Goal: Task Accomplishment & Management: Manage account settings

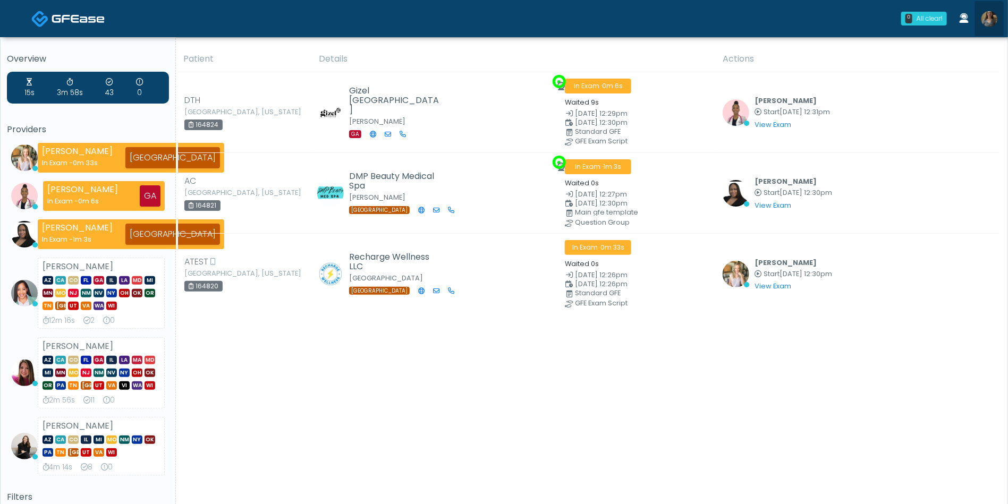
click at [989, 27] on img at bounding box center [989, 19] width 16 height 16
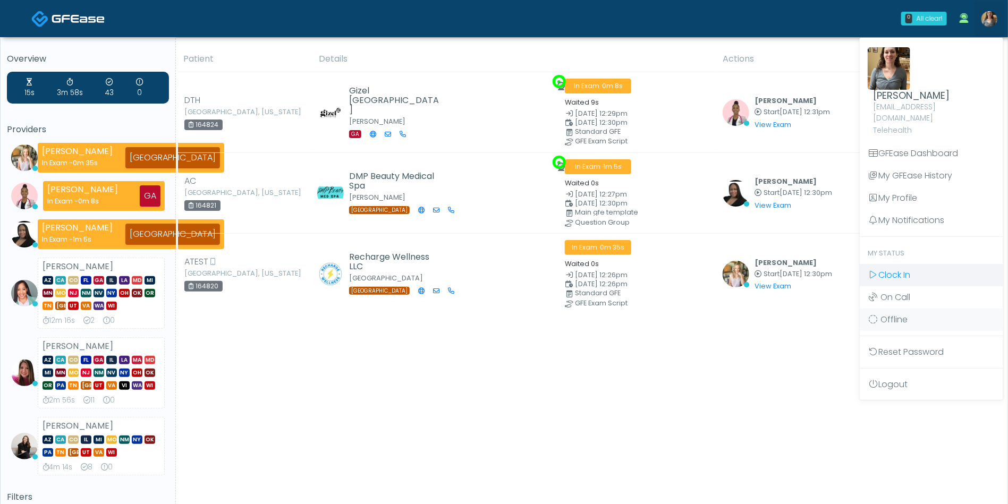
click at [902, 269] on span "Clock In" at bounding box center [894, 275] width 32 height 12
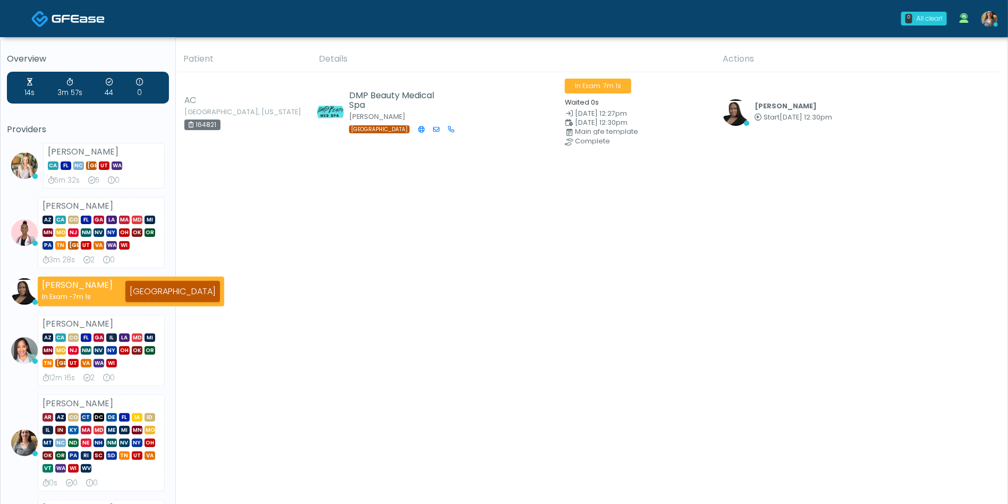
click at [505, 303] on div "Patient Details Actions AC Holland, Texas 164821" at bounding box center [588, 422] width 824 height 752
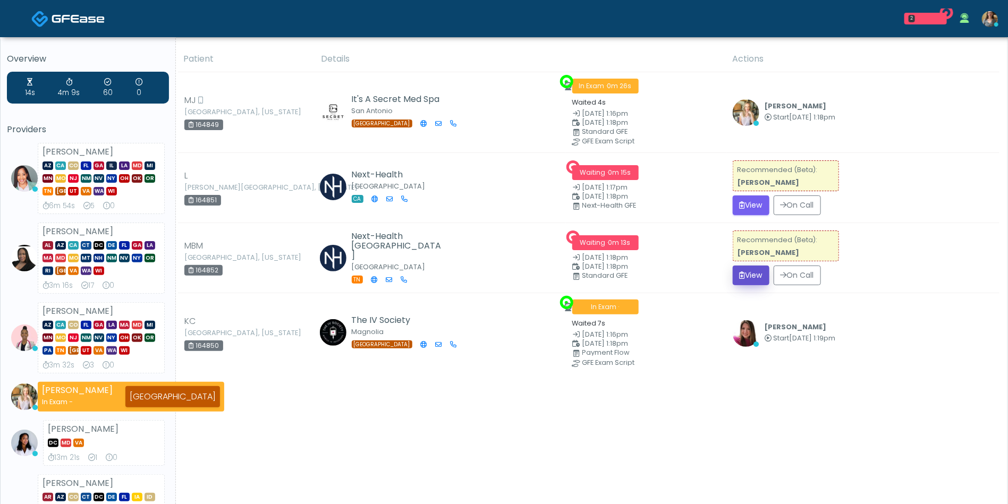
click at [755, 275] on button "View" at bounding box center [751, 276] width 37 height 20
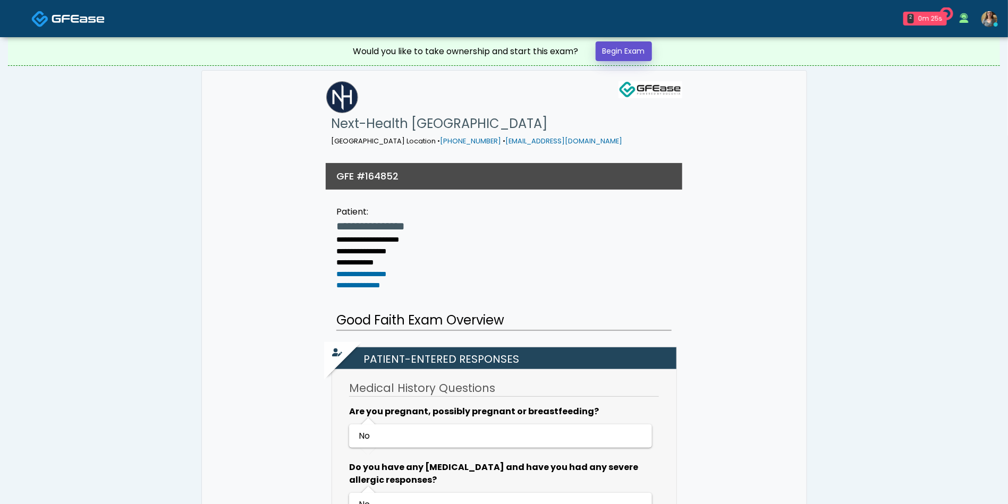
click at [629, 54] on link "Begin Exam" at bounding box center [624, 51] width 56 height 20
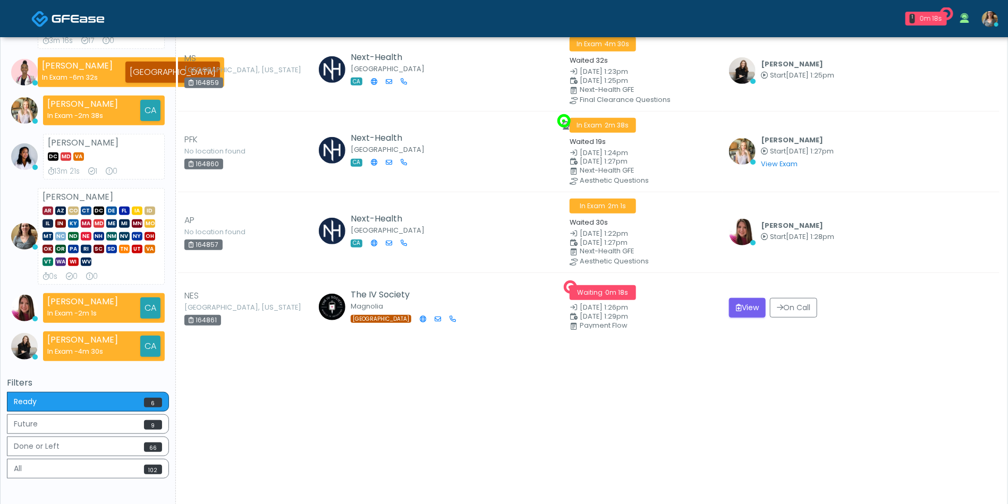
scroll to position [205, 0]
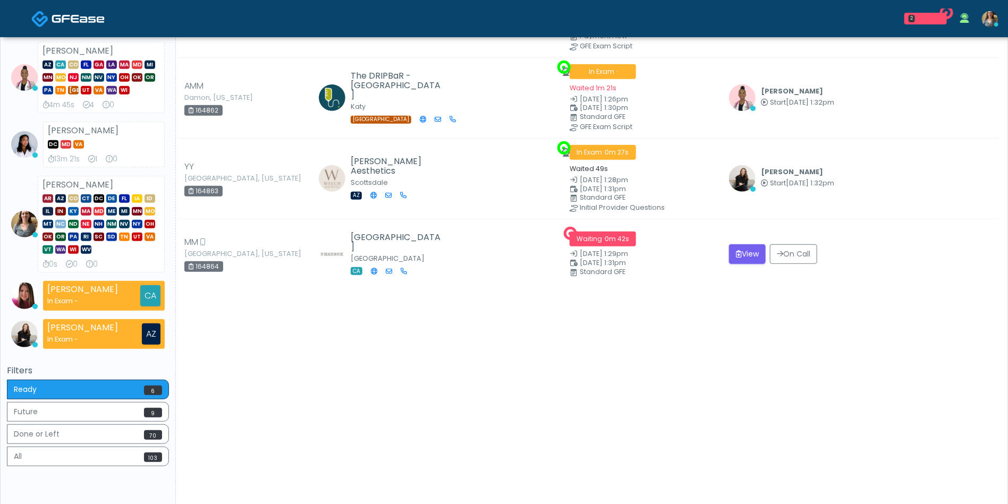
scroll to position [258, 0]
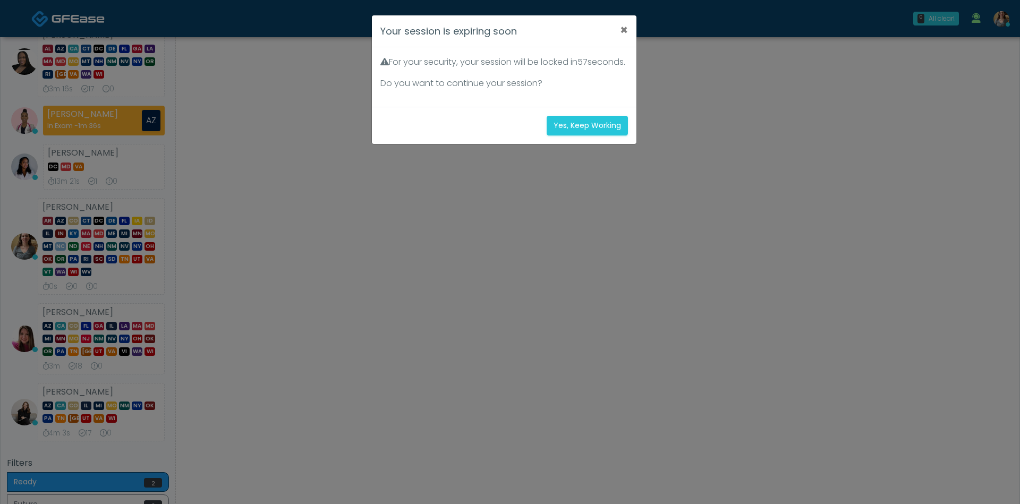
scroll to position [282, 0]
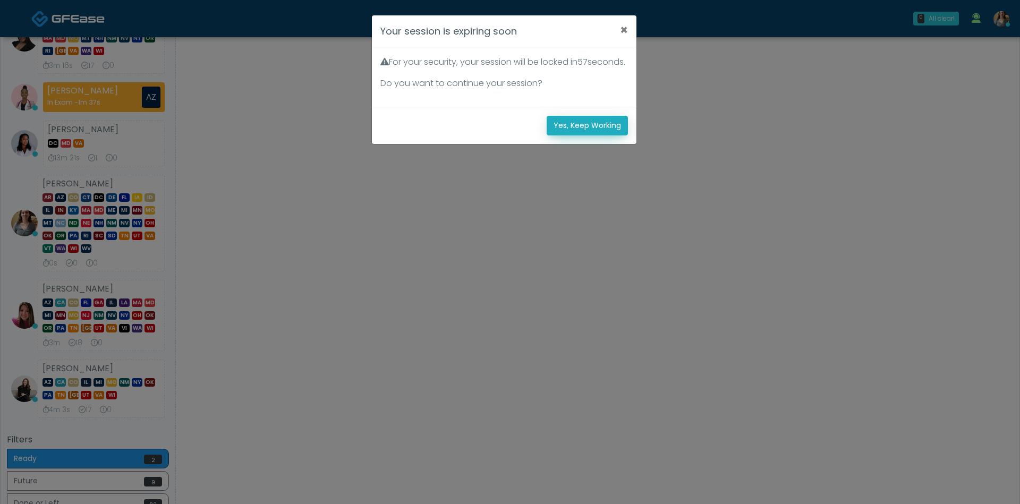
click at [591, 135] on button "Yes, Keep Working" at bounding box center [587, 126] width 81 height 20
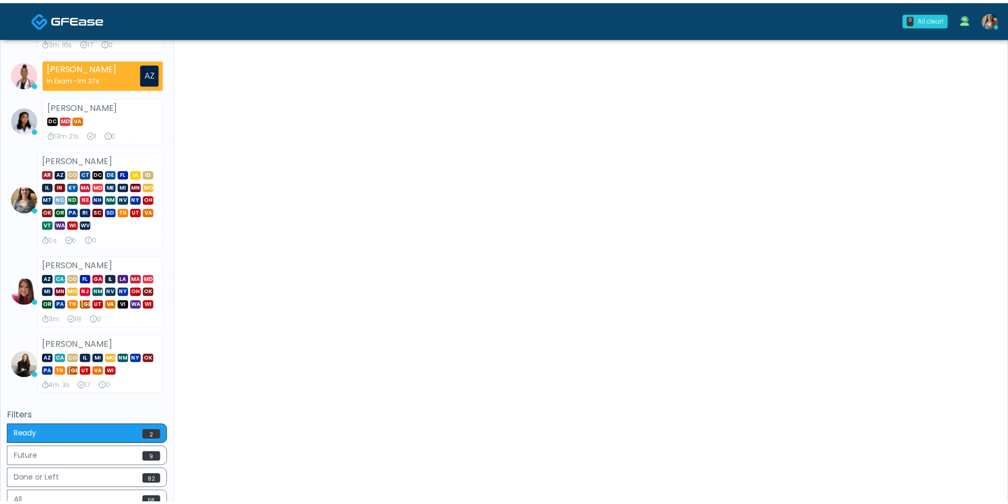
scroll to position [258, 0]
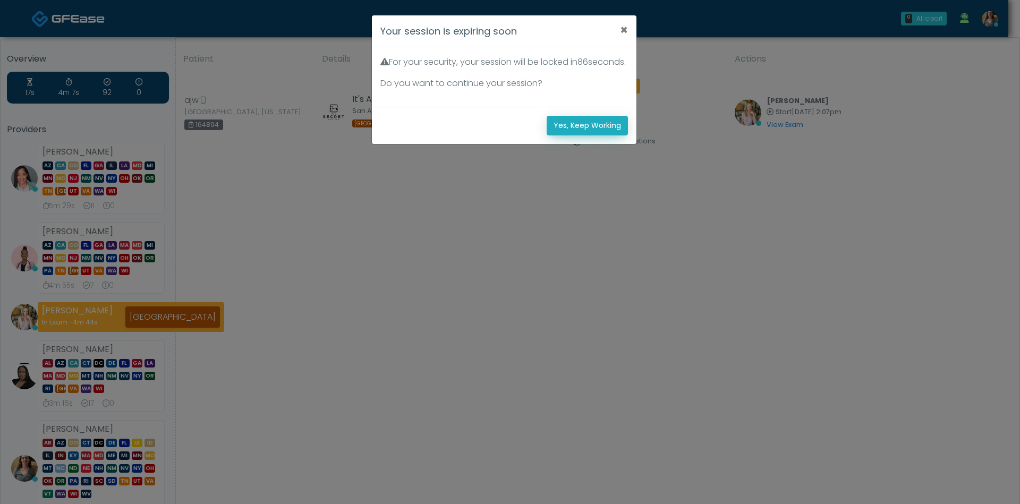
click at [588, 131] on button "Yes, Keep Working" at bounding box center [587, 126] width 81 height 20
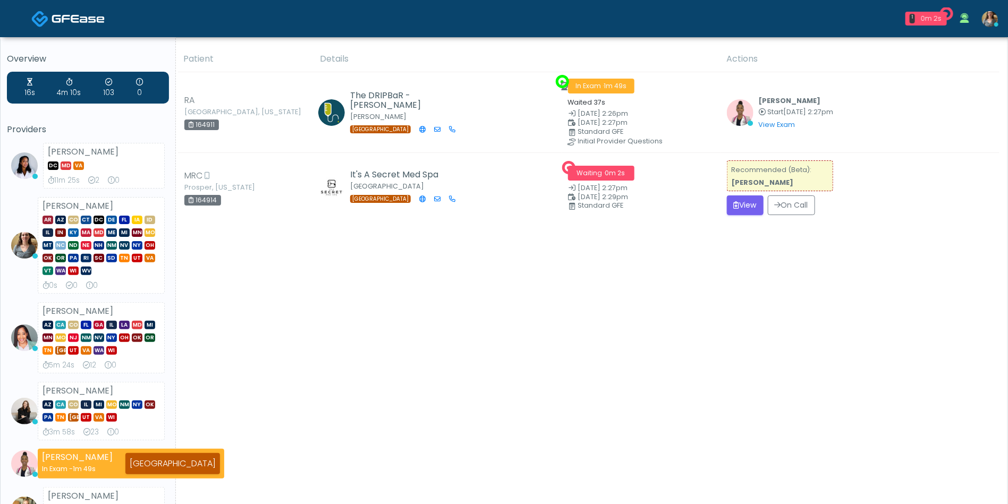
click at [990, 24] on img at bounding box center [990, 19] width 16 height 16
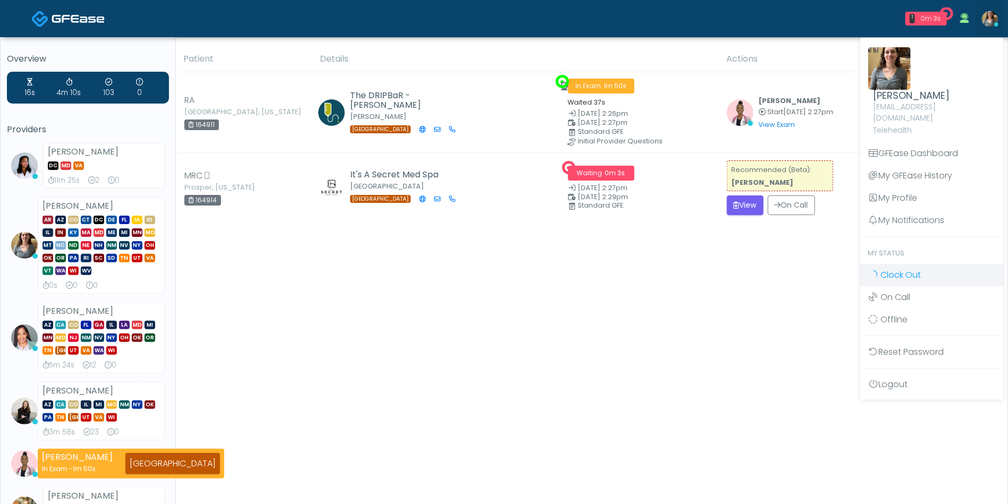
click at [904, 269] on span "Clock Out" at bounding box center [901, 275] width 40 height 12
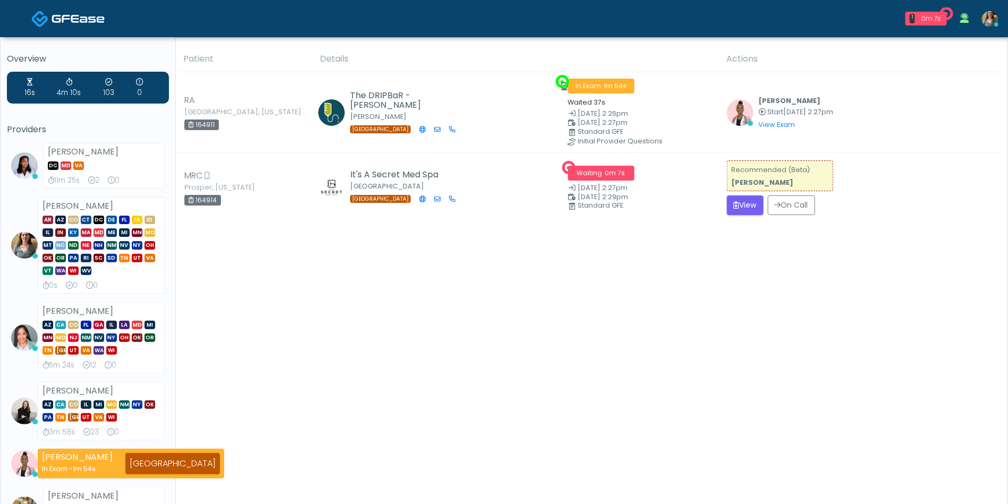
click at [988, 22] on img at bounding box center [990, 19] width 16 height 16
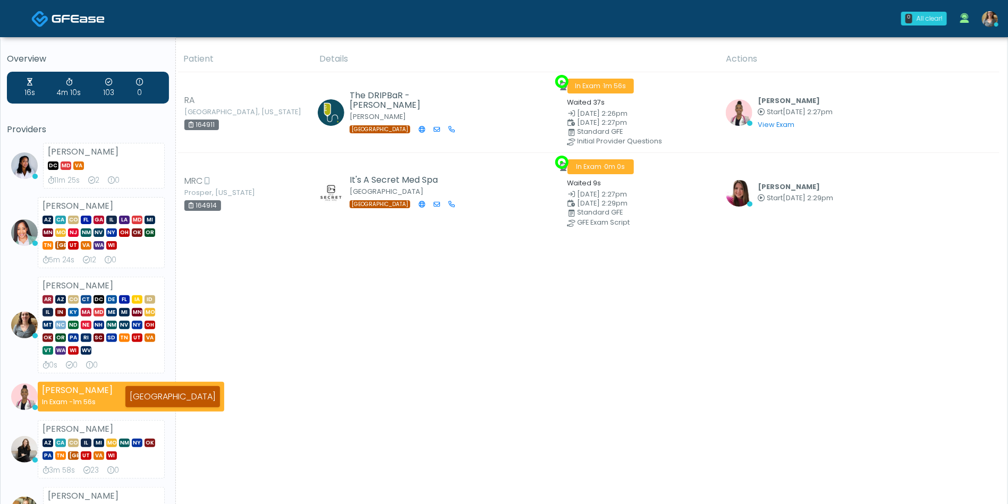
click at [984, 20] on img at bounding box center [990, 19] width 16 height 16
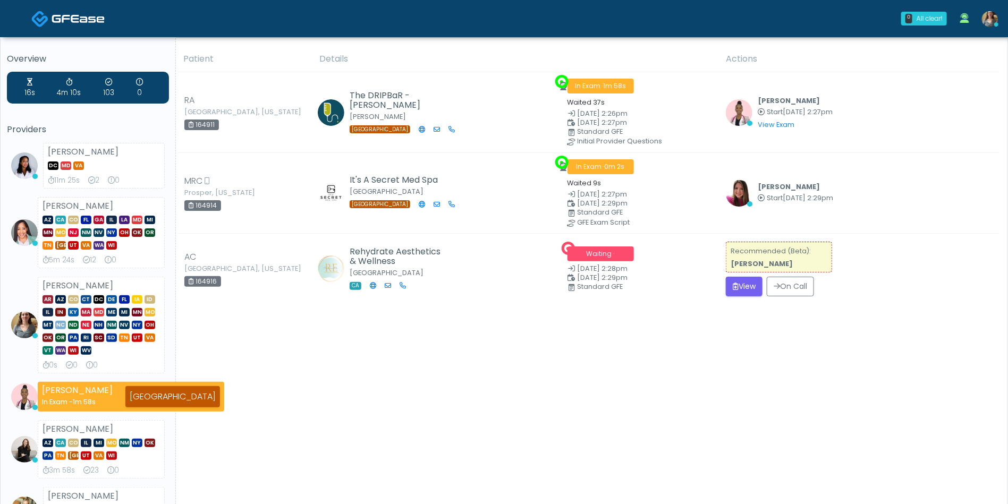
click at [993, 33] on link at bounding box center [990, 18] width 29 height 35
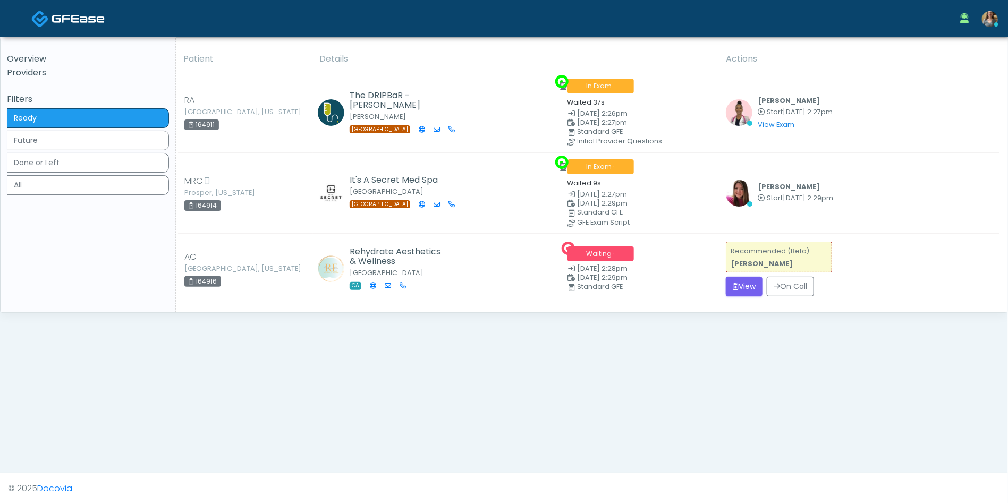
click at [981, 16] on link at bounding box center [990, 18] width 29 height 35
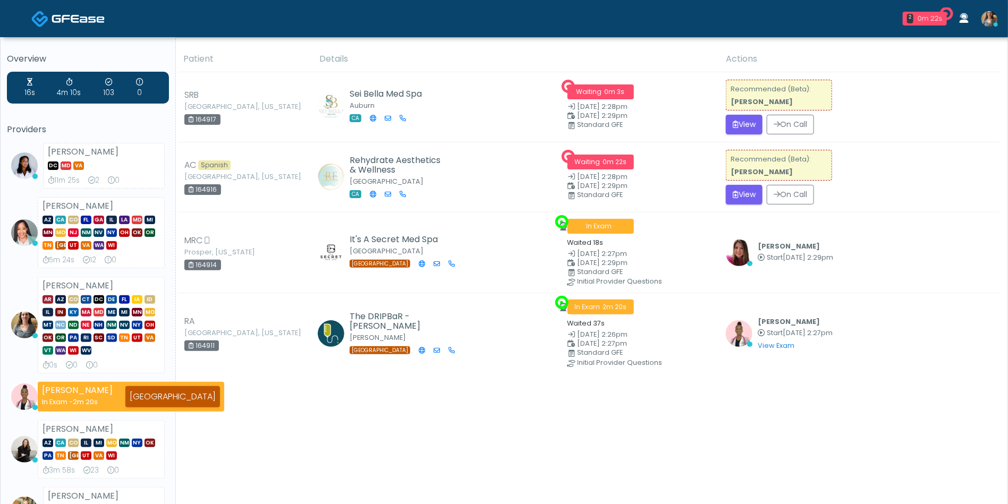
click at [989, 23] on img at bounding box center [989, 19] width 16 height 16
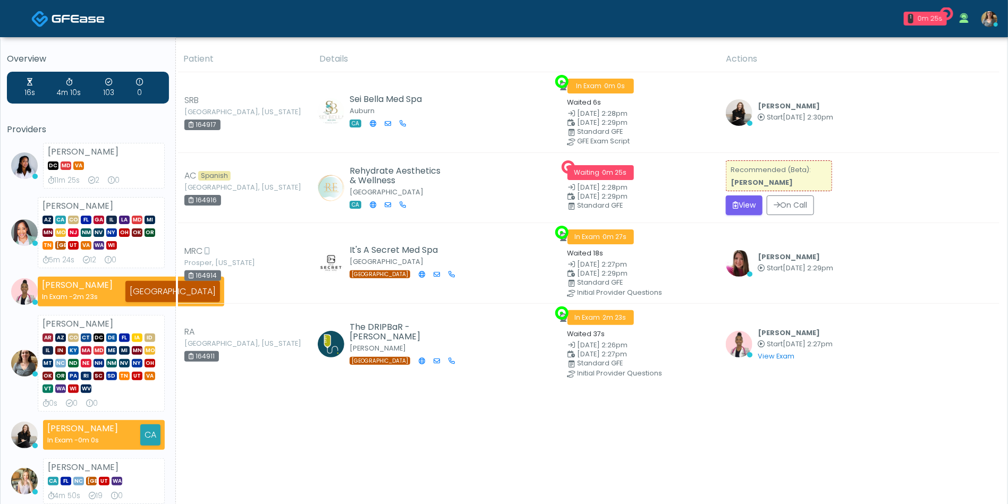
click at [985, 21] on img at bounding box center [989, 19] width 16 height 16
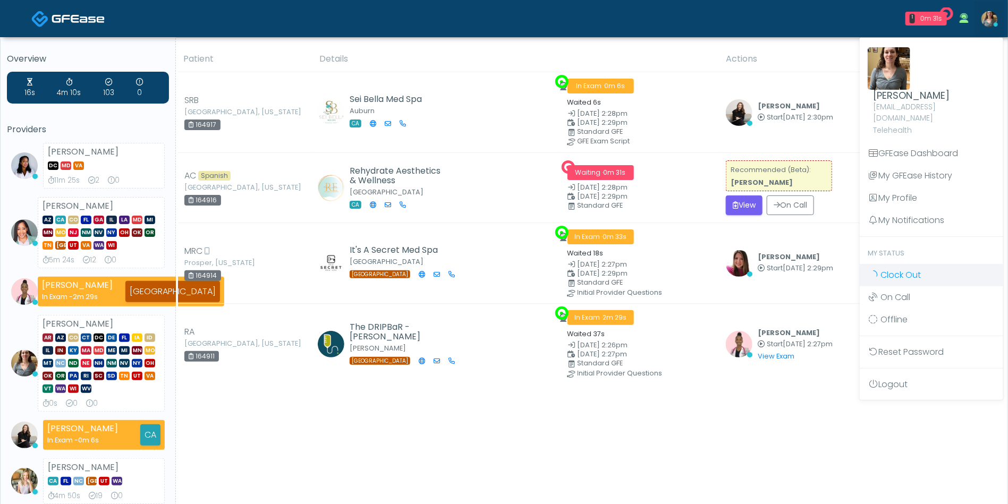
click at [897, 269] on span "Clock Out" at bounding box center [900, 275] width 40 height 12
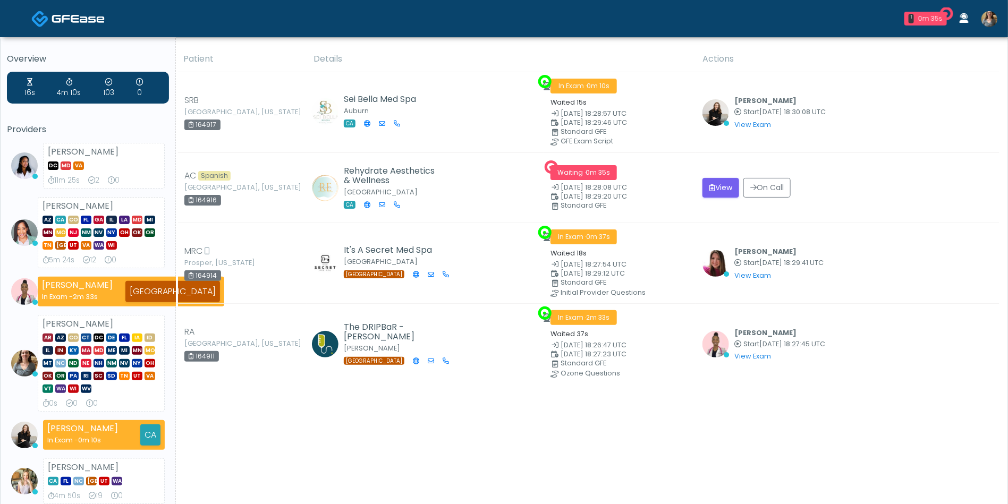
click at [986, 22] on img at bounding box center [989, 19] width 16 height 16
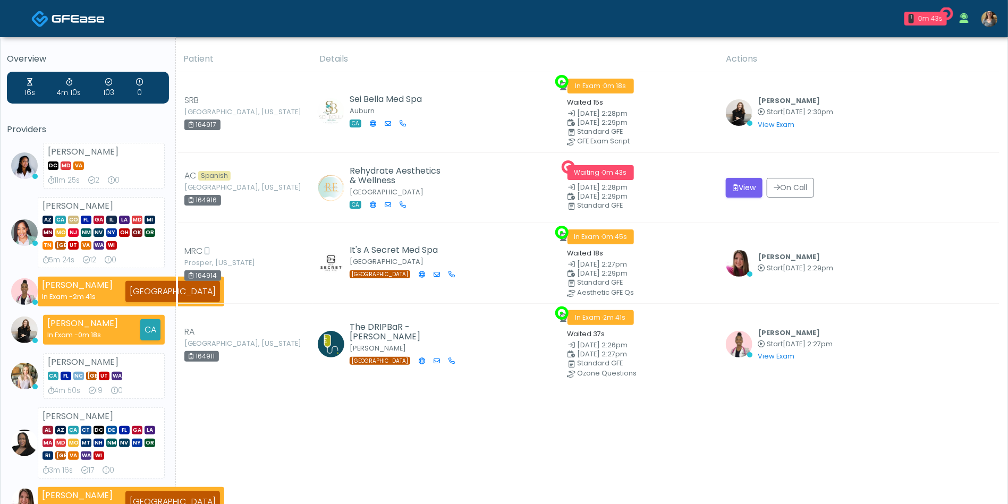
click at [990, 22] on img at bounding box center [989, 19] width 16 height 16
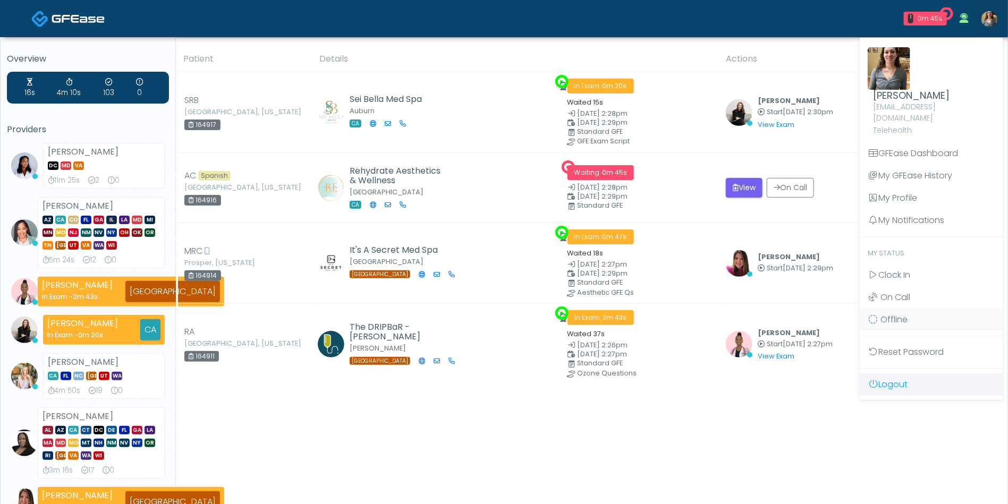
click at [894, 374] on link "Logout" at bounding box center [931, 385] width 143 height 22
